Goal: Task Accomplishment & Management: Use online tool/utility

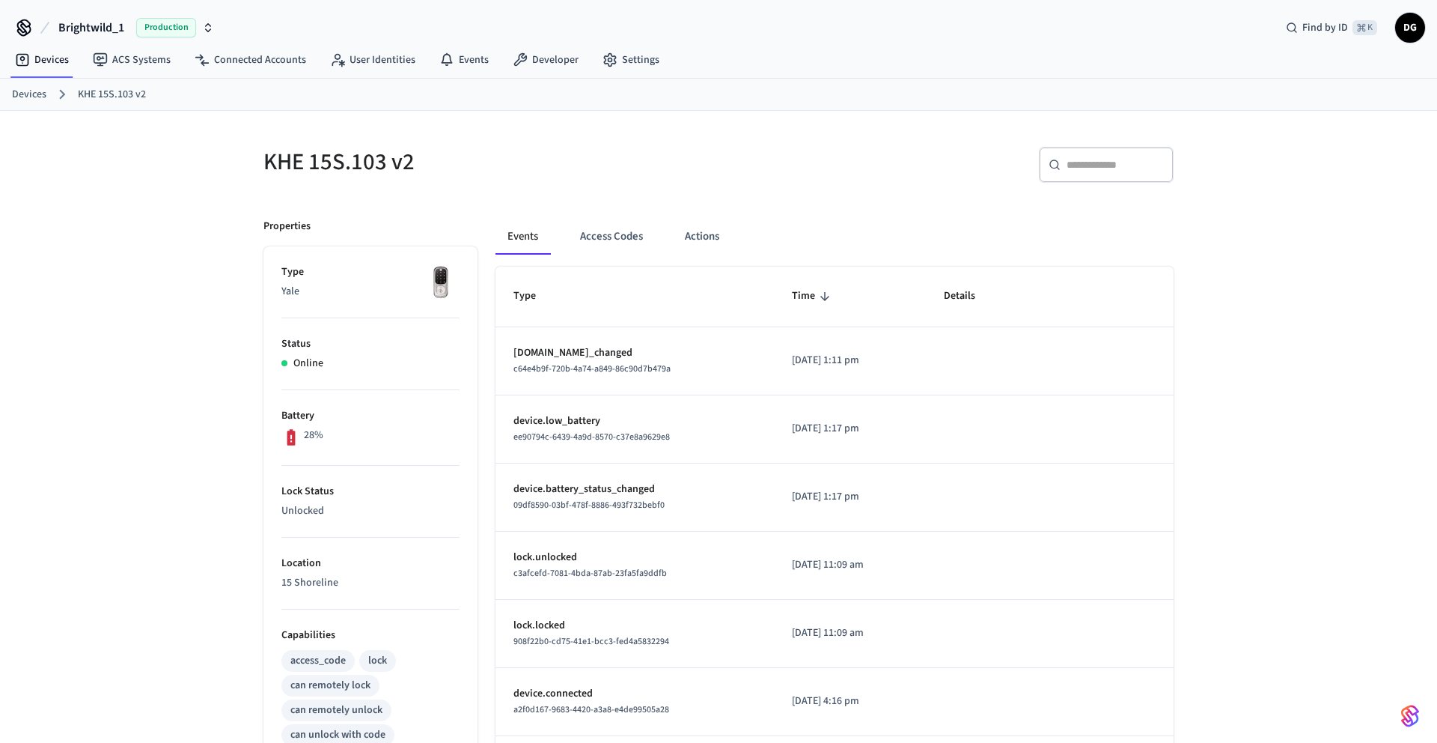
click at [100, 17] on button "Brightwild_1 Production" at bounding box center [136, 27] width 165 height 31
click at [82, 97] on span "Brightwild_1" at bounding box center [60, 96] width 59 height 15
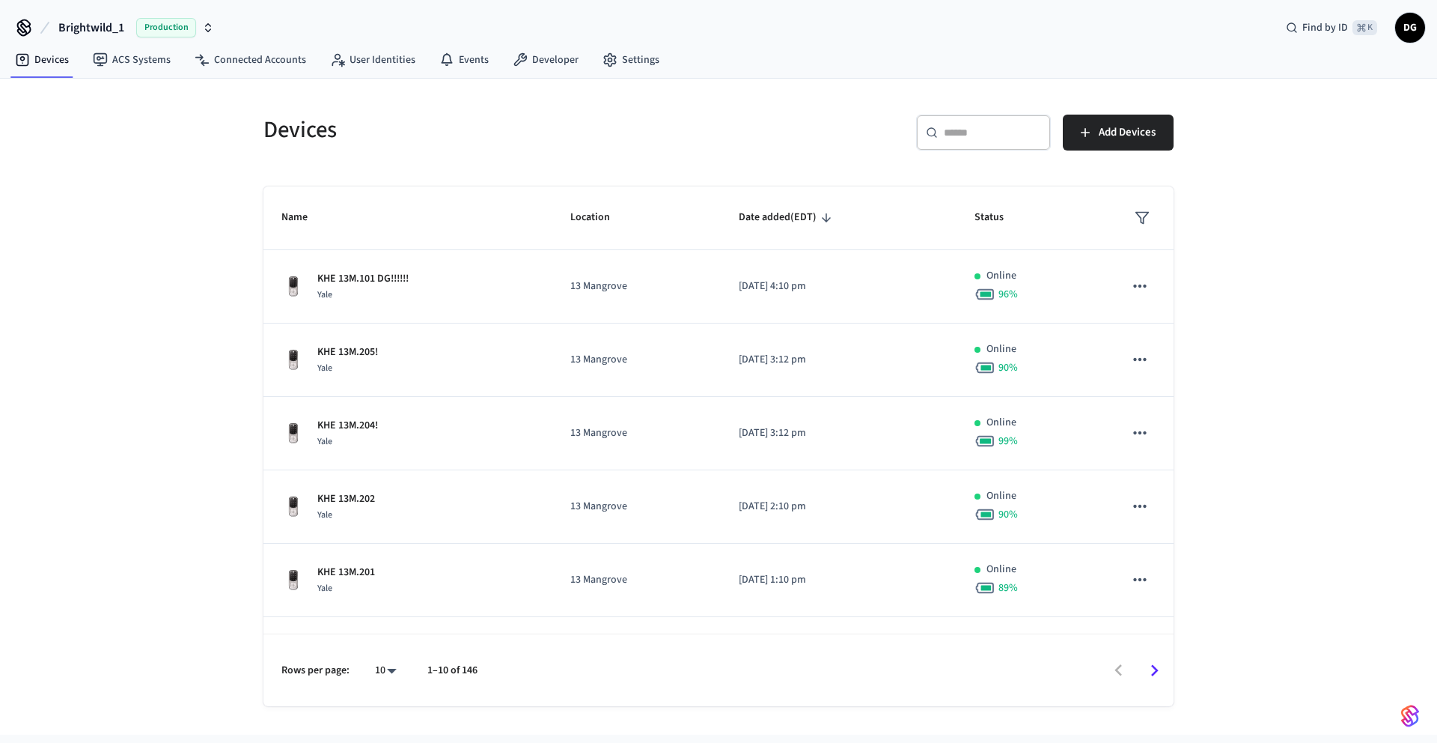
click at [220, 395] on div "Devices ​ ​ Add Devices Name Location Date added (EDT) Status KHE 13M.101 DG!!!…" at bounding box center [718, 407] width 1437 height 656
click at [1154, 667] on icon "Go to next page" at bounding box center [1154, 670] width 7 height 12
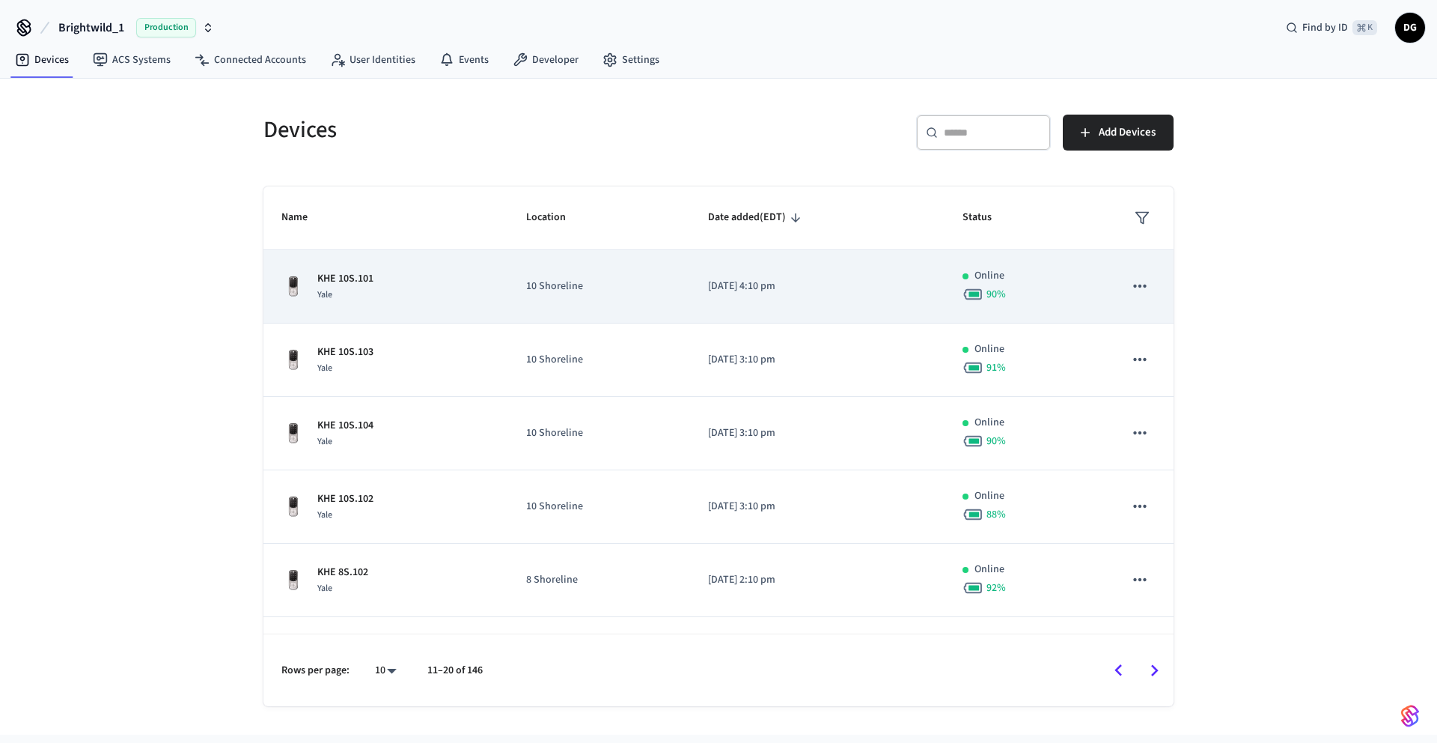
click at [430, 296] on div "KHE 10S.101 Yale" at bounding box center [386, 286] width 209 height 31
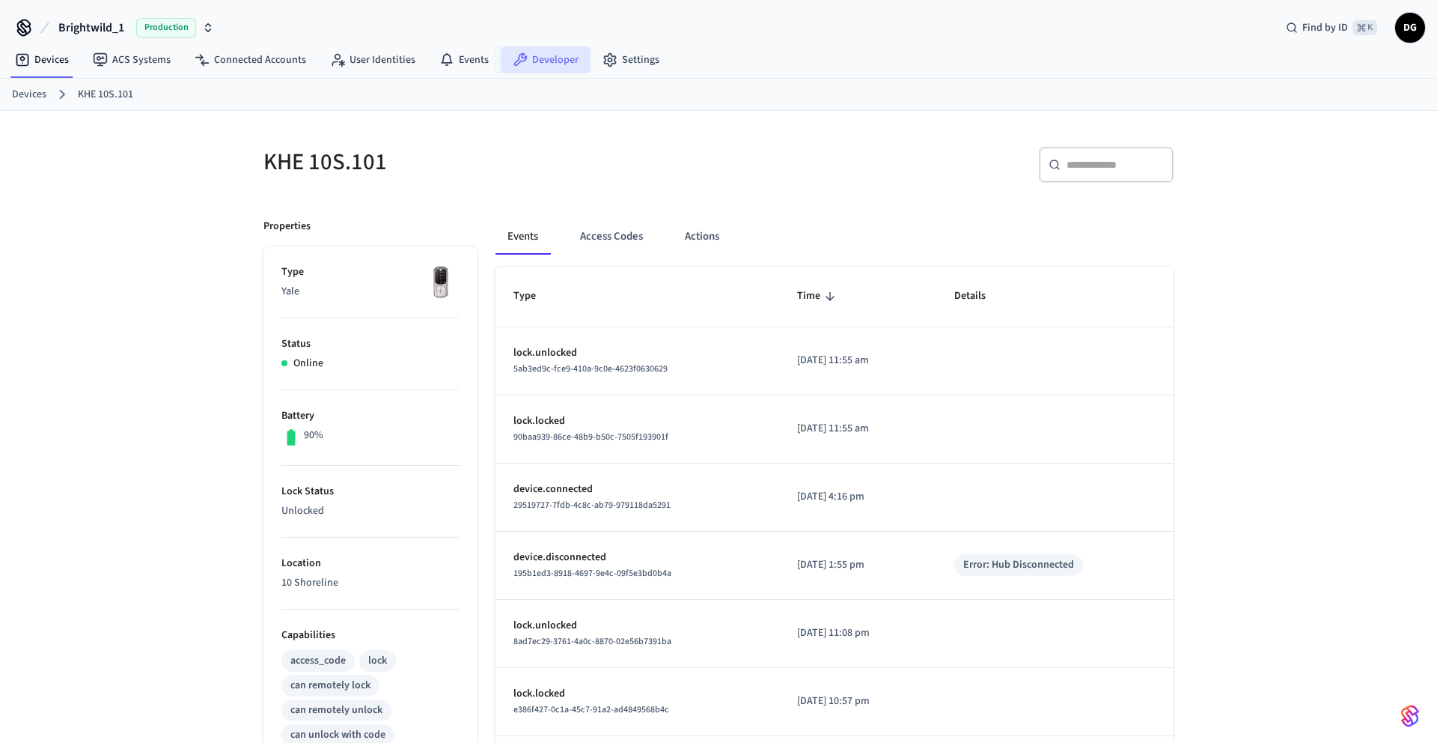
click at [561, 62] on link "Developer" at bounding box center [546, 59] width 90 height 27
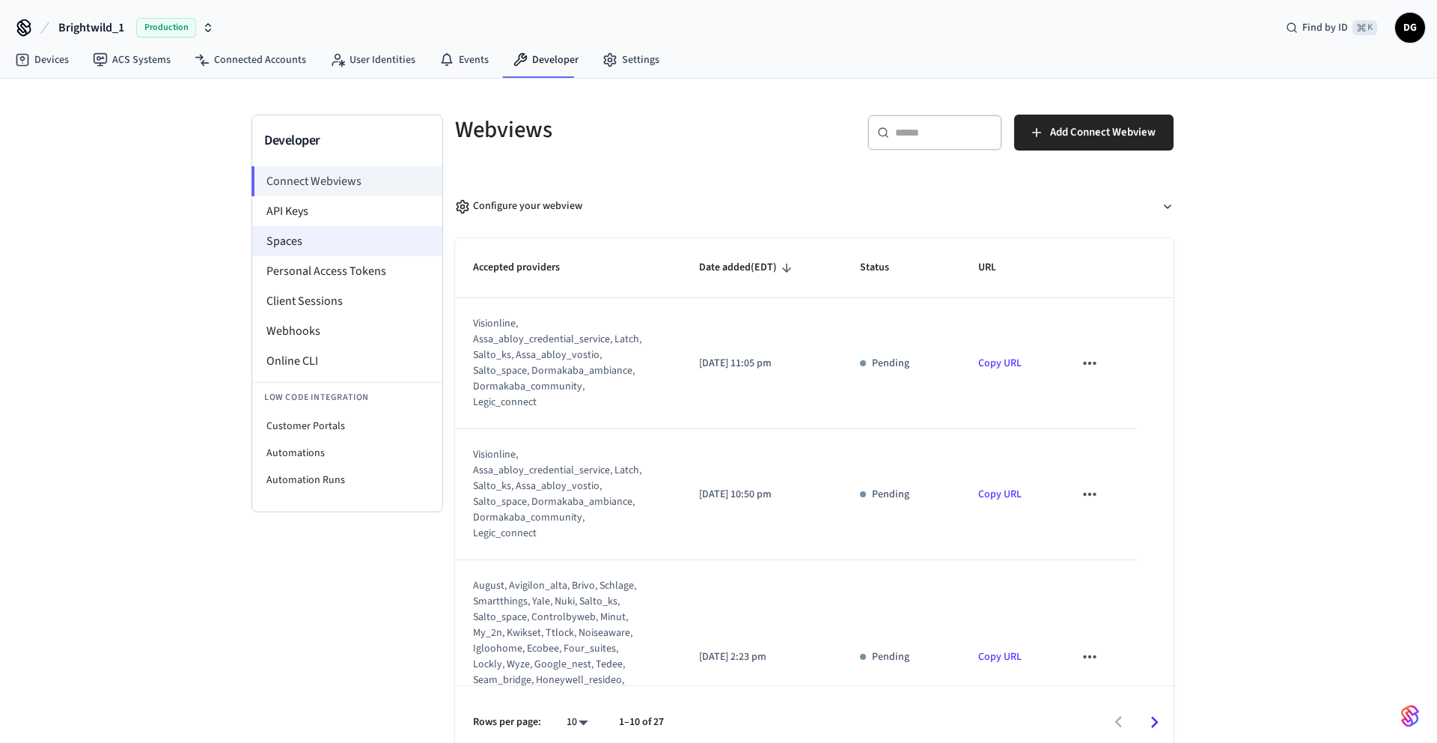
click at [305, 237] on li "Spaces" at bounding box center [347, 241] width 190 height 30
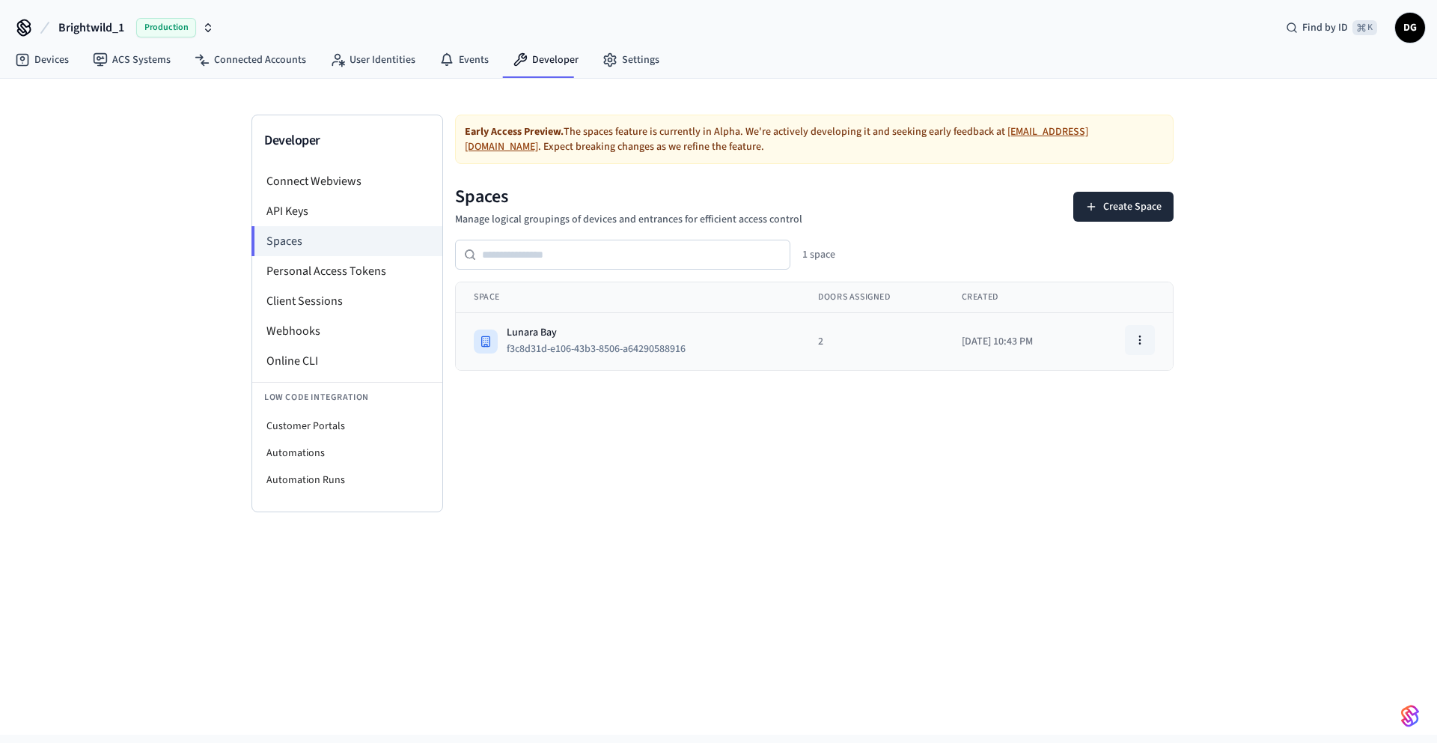
click at [1145, 338] on icon "button" at bounding box center [1140, 340] width 12 height 12
click at [709, 532] on div "Developer Connect Webviews API Keys Spaces Personal Access Tokens Client Sessio…" at bounding box center [718, 407] width 1437 height 656
click at [287, 335] on li "Webhooks" at bounding box center [347, 331] width 190 height 30
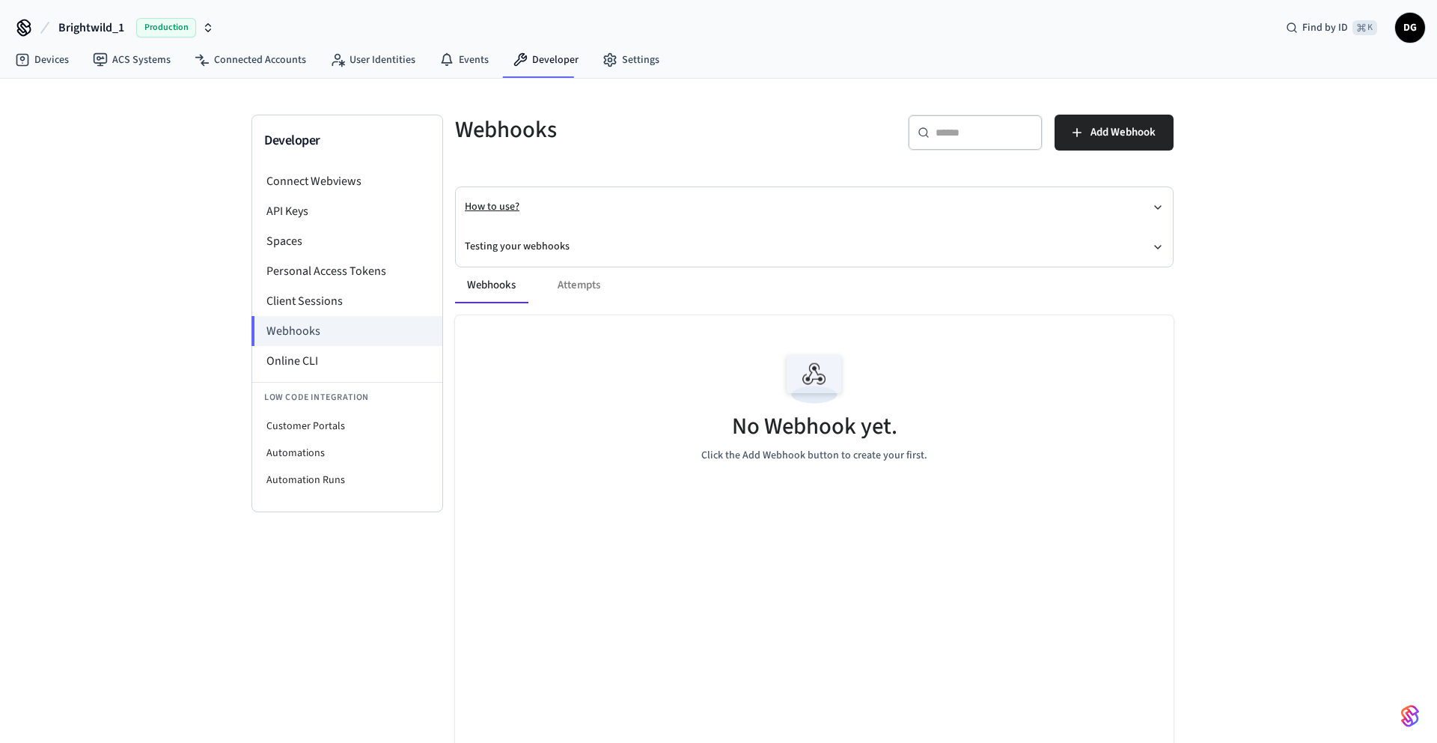
click at [535, 198] on button "How to use?" at bounding box center [814, 207] width 699 height 40
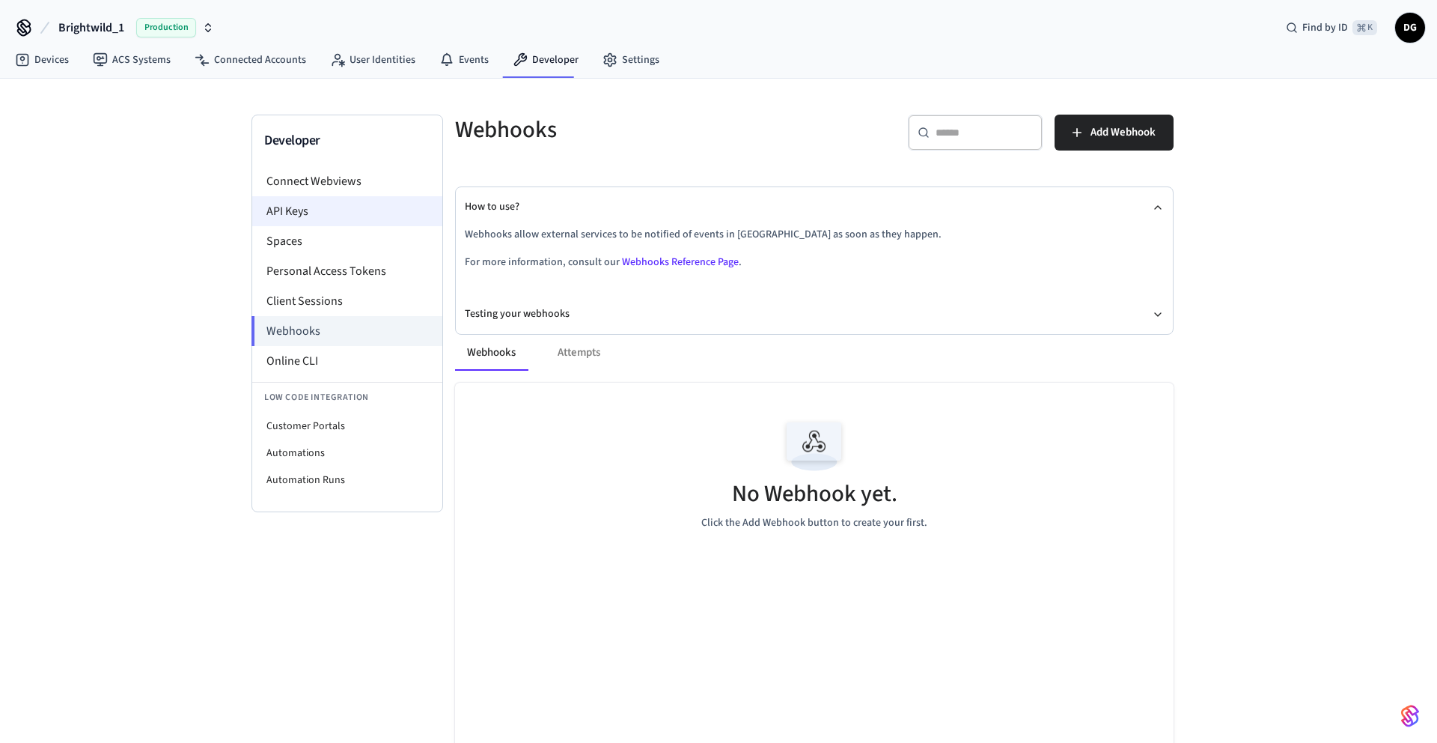
click at [299, 210] on li "API Keys" at bounding box center [347, 211] width 190 height 30
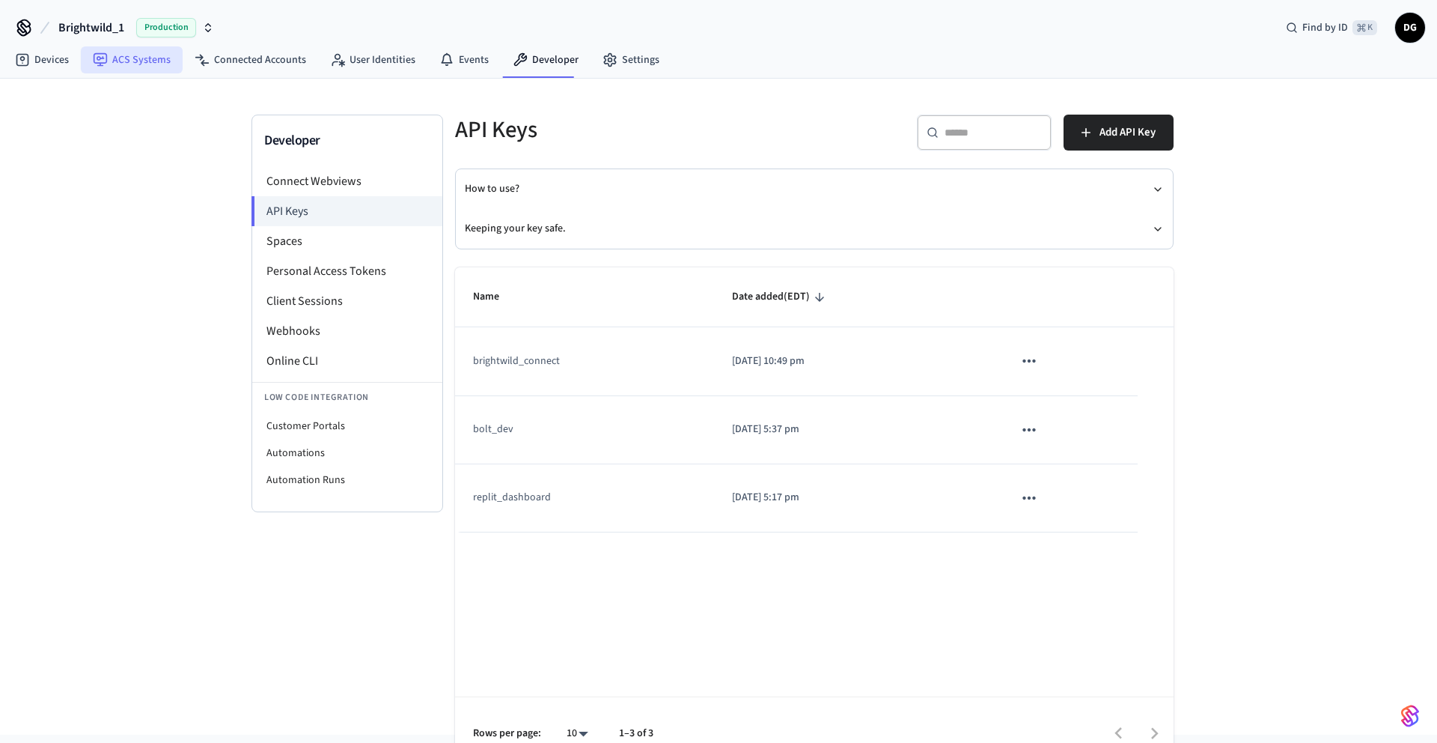
click at [147, 65] on link "ACS Systems" at bounding box center [132, 59] width 102 height 27
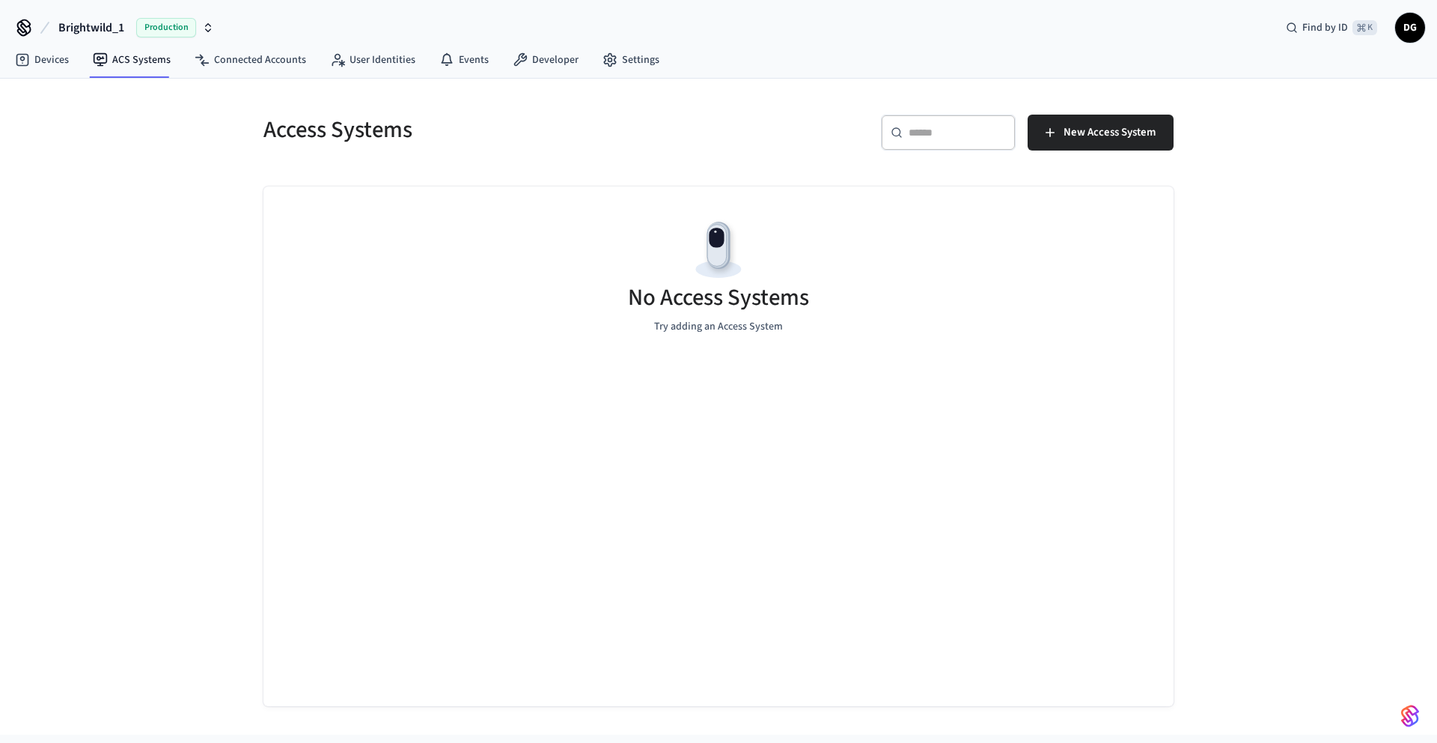
click at [1126, 150] on div "​ ​ New Access System" at bounding box center [951, 139] width 446 height 48
click at [1111, 137] on span "New Access System" at bounding box center [1110, 132] width 92 height 19
